Goal: Navigation & Orientation: Find specific page/section

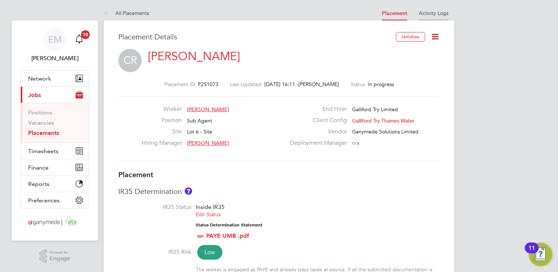
click at [441, 15] on link "Activity Logs" at bounding box center [434, 13] width 30 height 7
